Goal: Transaction & Acquisition: Purchase product/service

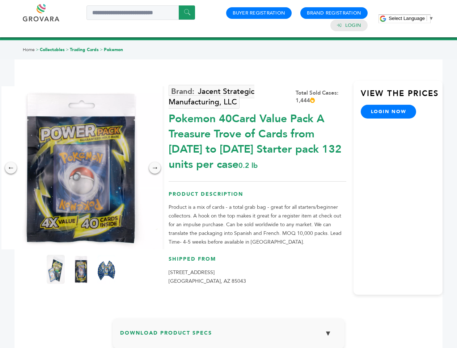
click at [411, 18] on span "Select Language" at bounding box center [407, 18] width 36 height 5
click at [81, 168] on img at bounding box center [81, 167] width 163 height 163
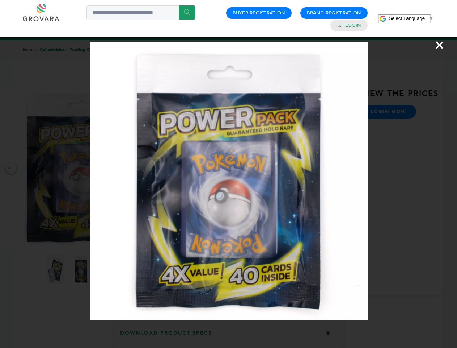
click at [11, 168] on div "×" at bounding box center [228, 174] width 457 height 348
click at [155, 168] on div "→" at bounding box center [155, 168] width 12 height 12
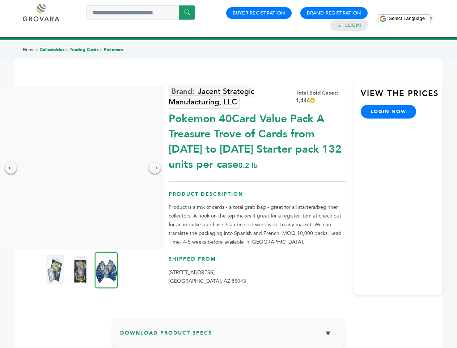
click at [56, 269] on img at bounding box center [55, 269] width 18 height 29
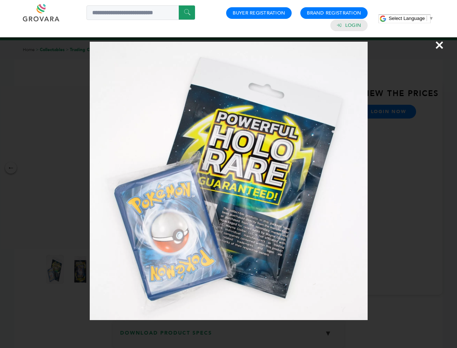
click at [81, 269] on div "×" at bounding box center [228, 174] width 457 height 348
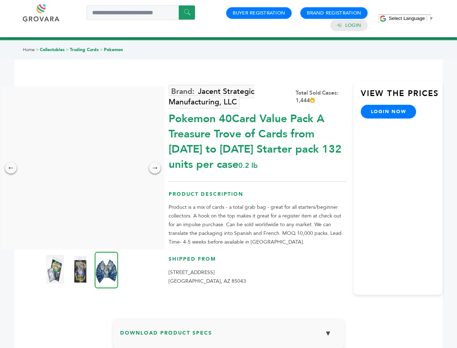
click at [106, 269] on img at bounding box center [107, 269] width 24 height 37
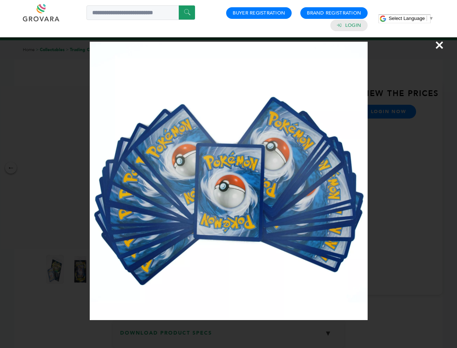
click at [229, 336] on div "×" at bounding box center [228, 174] width 457 height 348
